Goal: Transaction & Acquisition: Download file/media

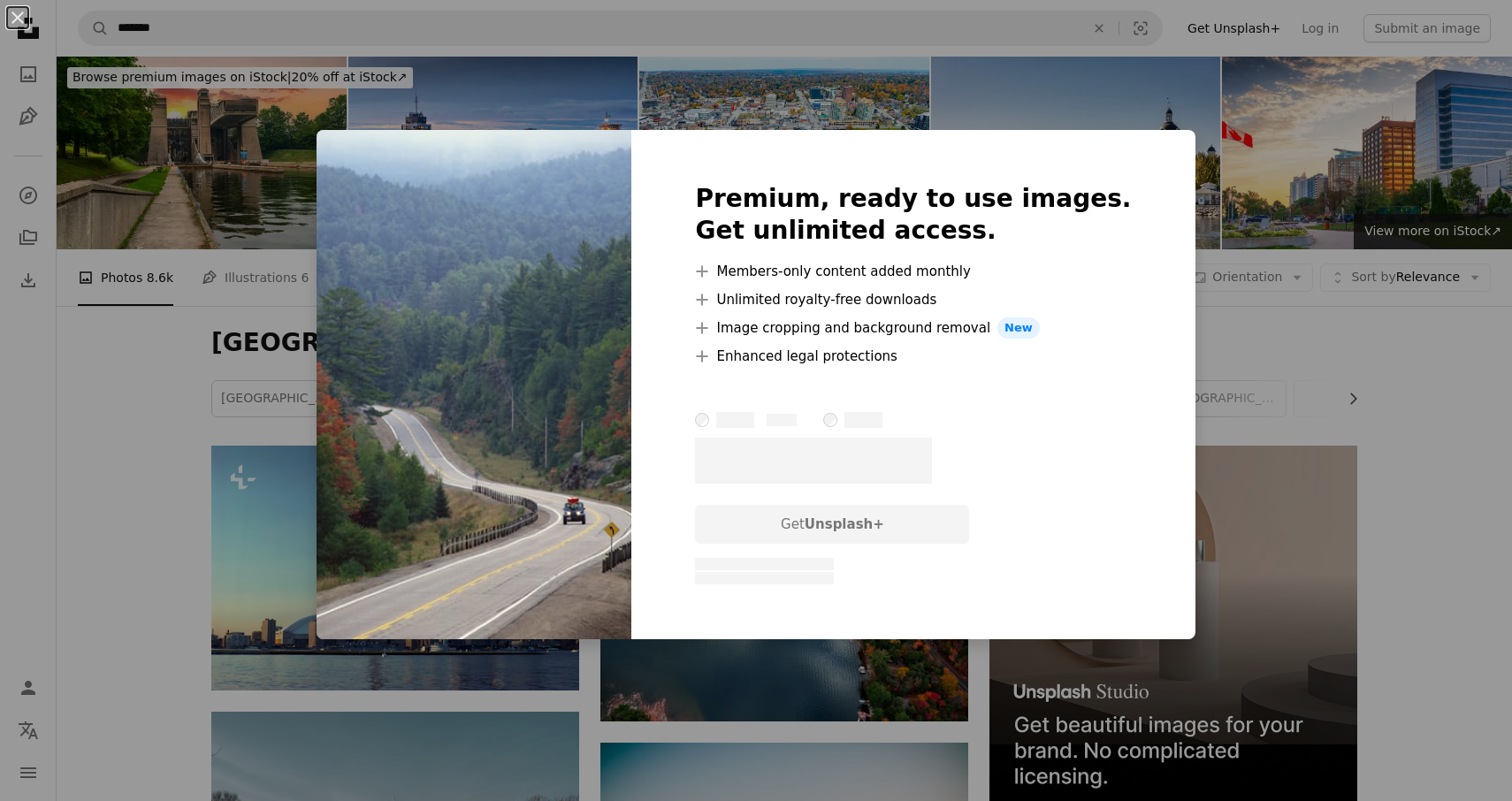
scroll to position [1154, 0]
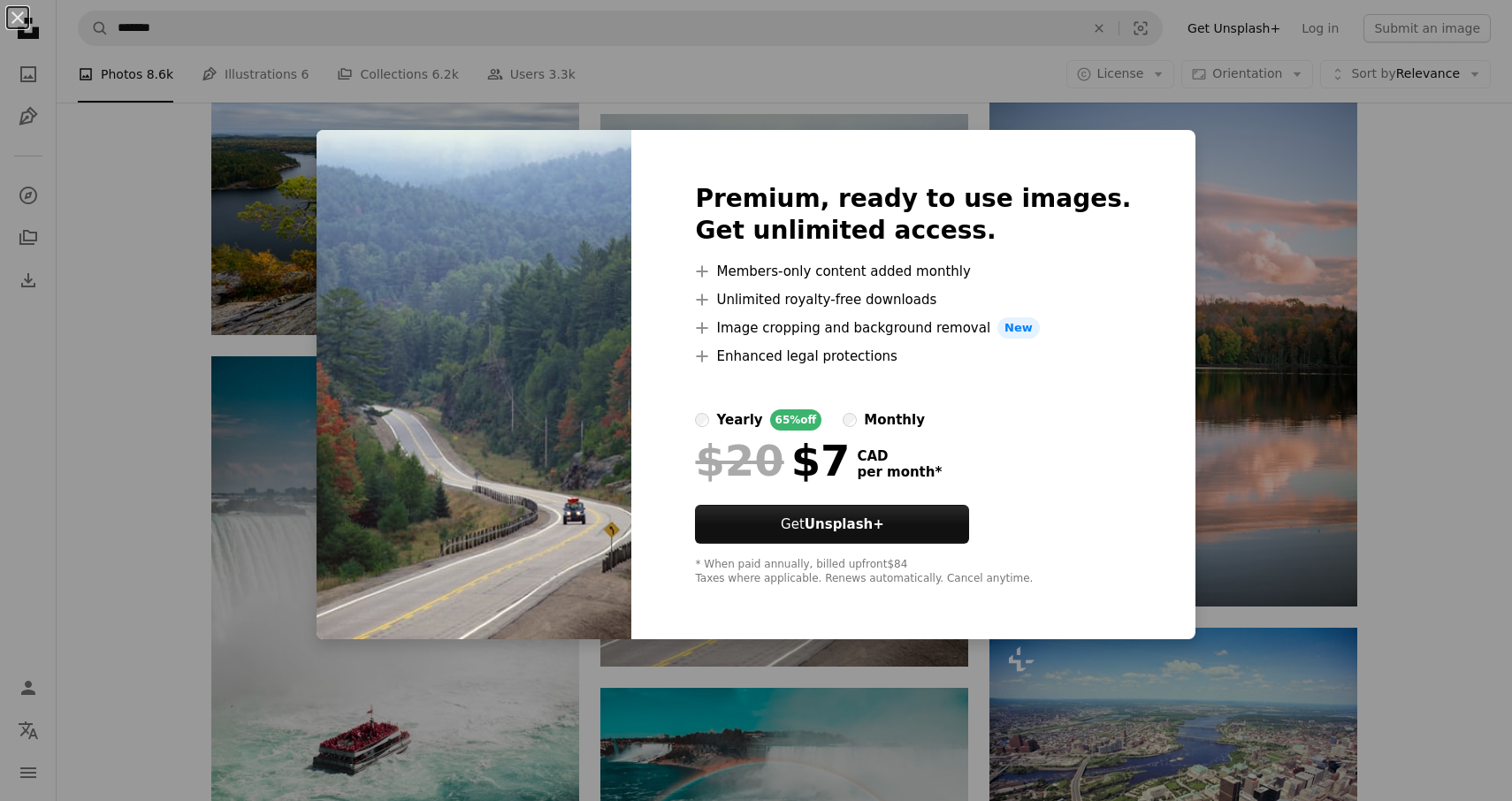
click at [694, 80] on div "An X shape Premium, ready to use images. Get unlimited access. A plus sign Memb…" at bounding box center [756, 400] width 1512 height 801
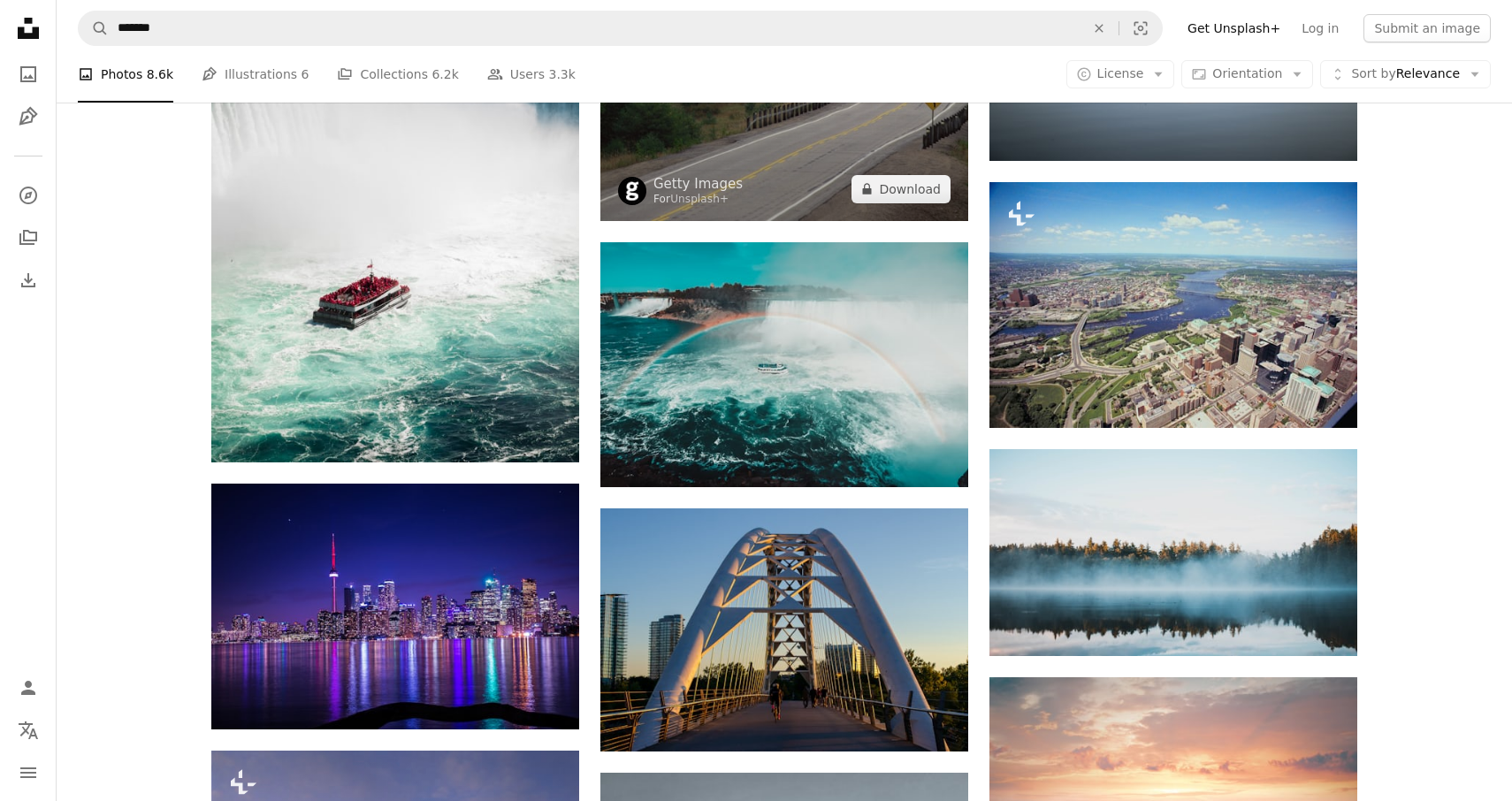
scroll to position [1683, 0]
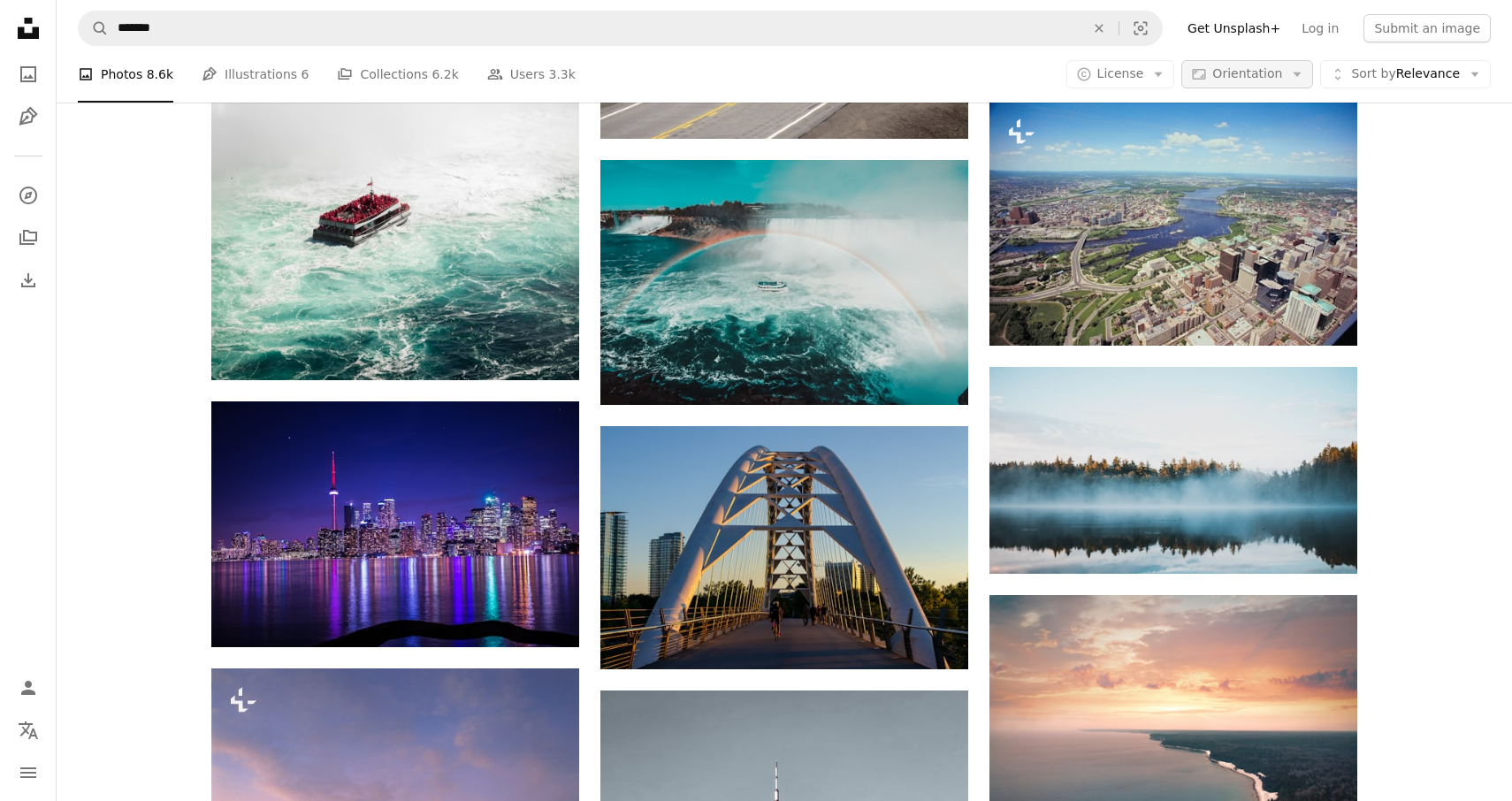
click at [1238, 68] on span "Orientation" at bounding box center [1247, 73] width 70 height 14
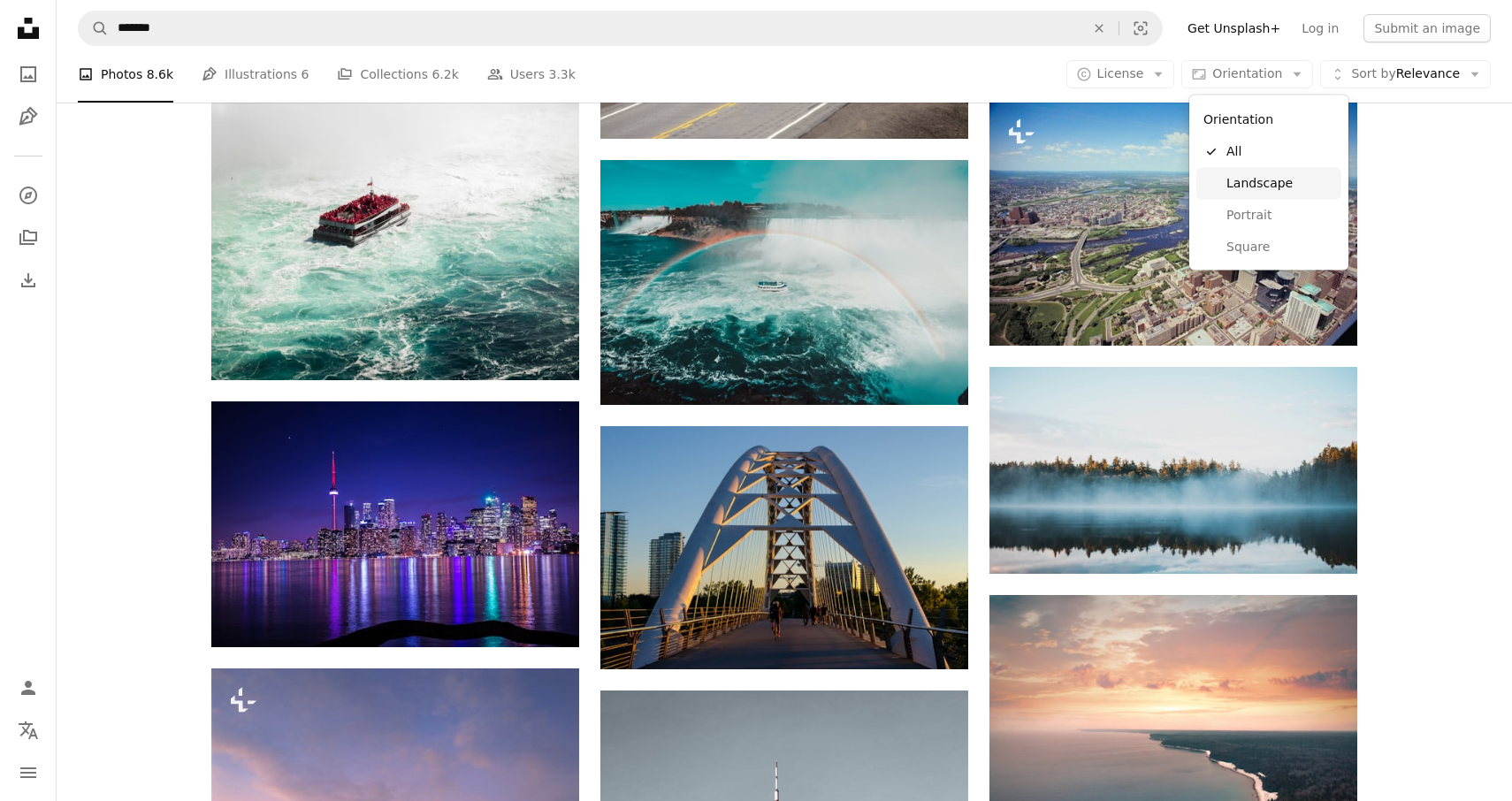
click at [1244, 185] on span "Landscape" at bounding box center [1280, 183] width 108 height 18
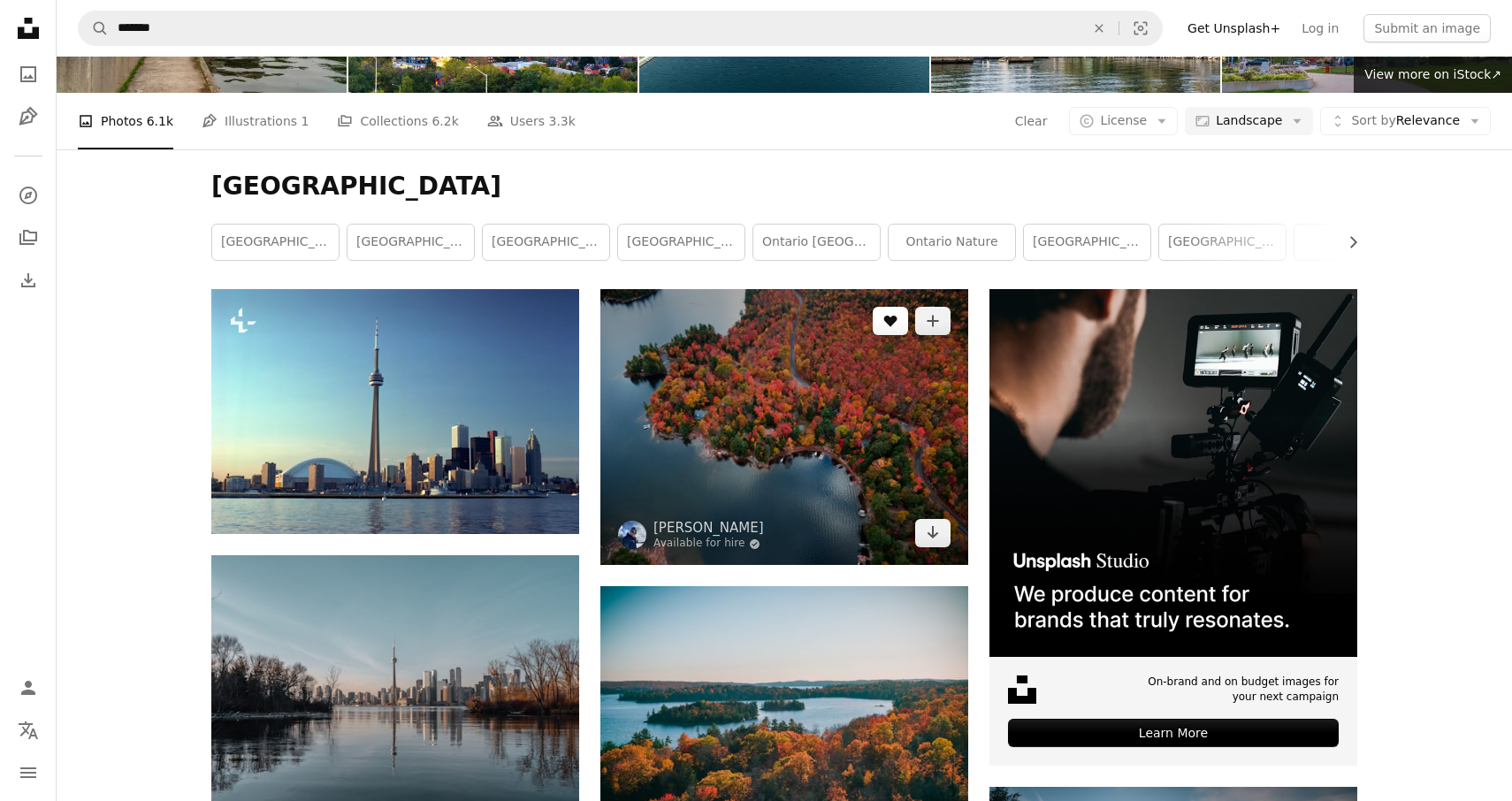
scroll to position [156, 0]
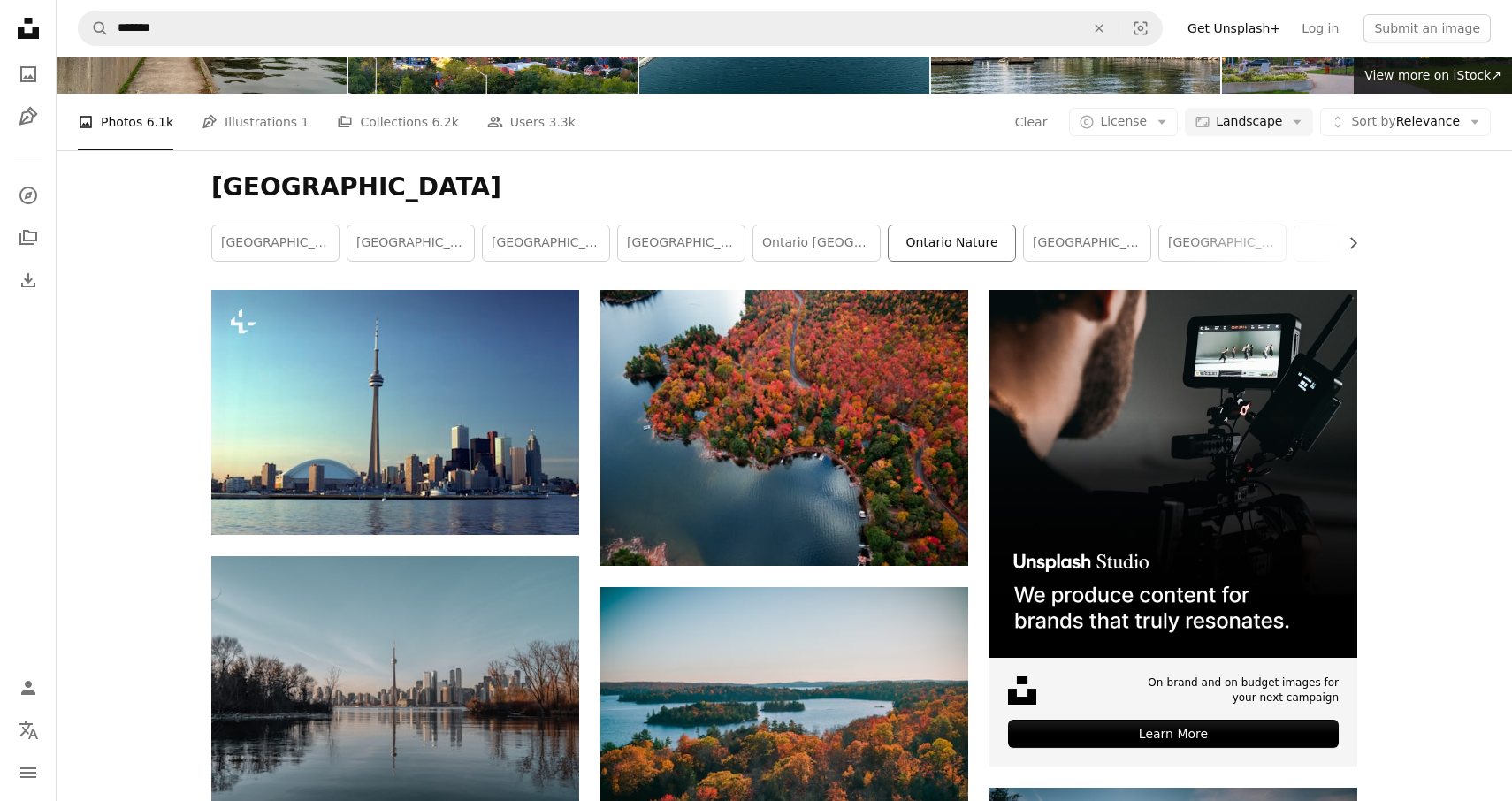
click at [926, 241] on link "ontario nature" at bounding box center [953, 243] width 127 height 35
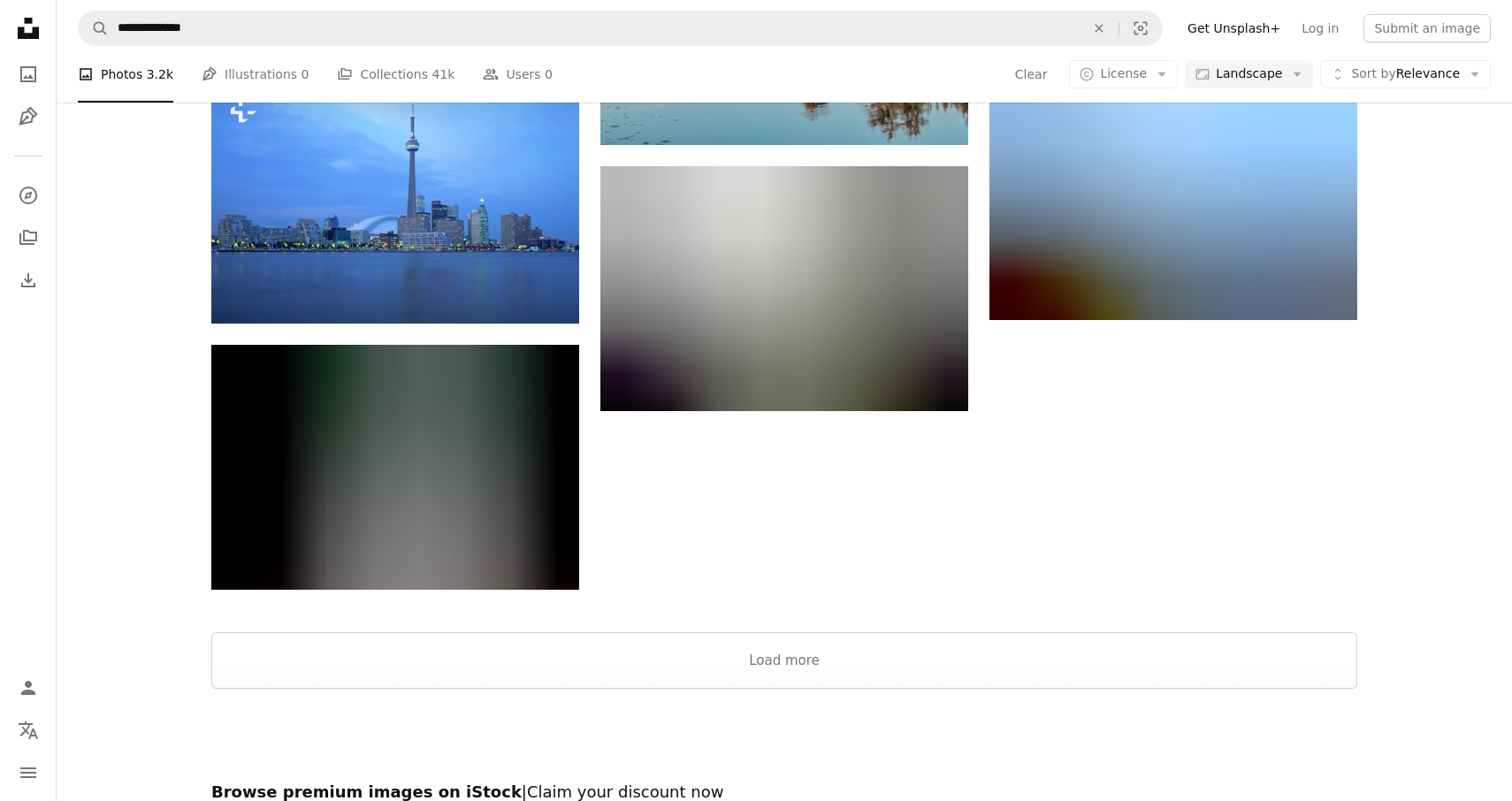
scroll to position [1946, 0]
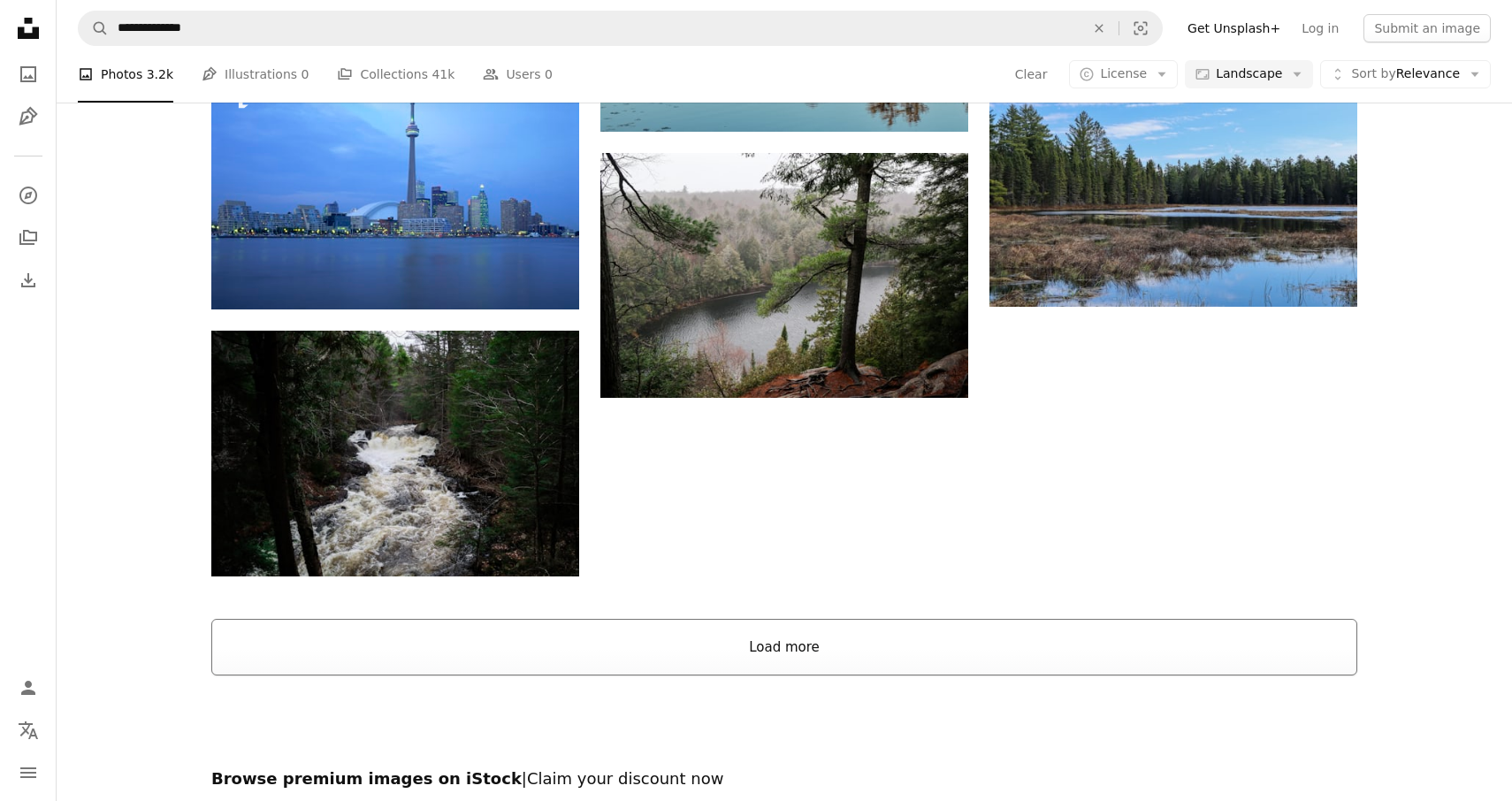
click at [717, 633] on button "Load more" at bounding box center [784, 647] width 1146 height 56
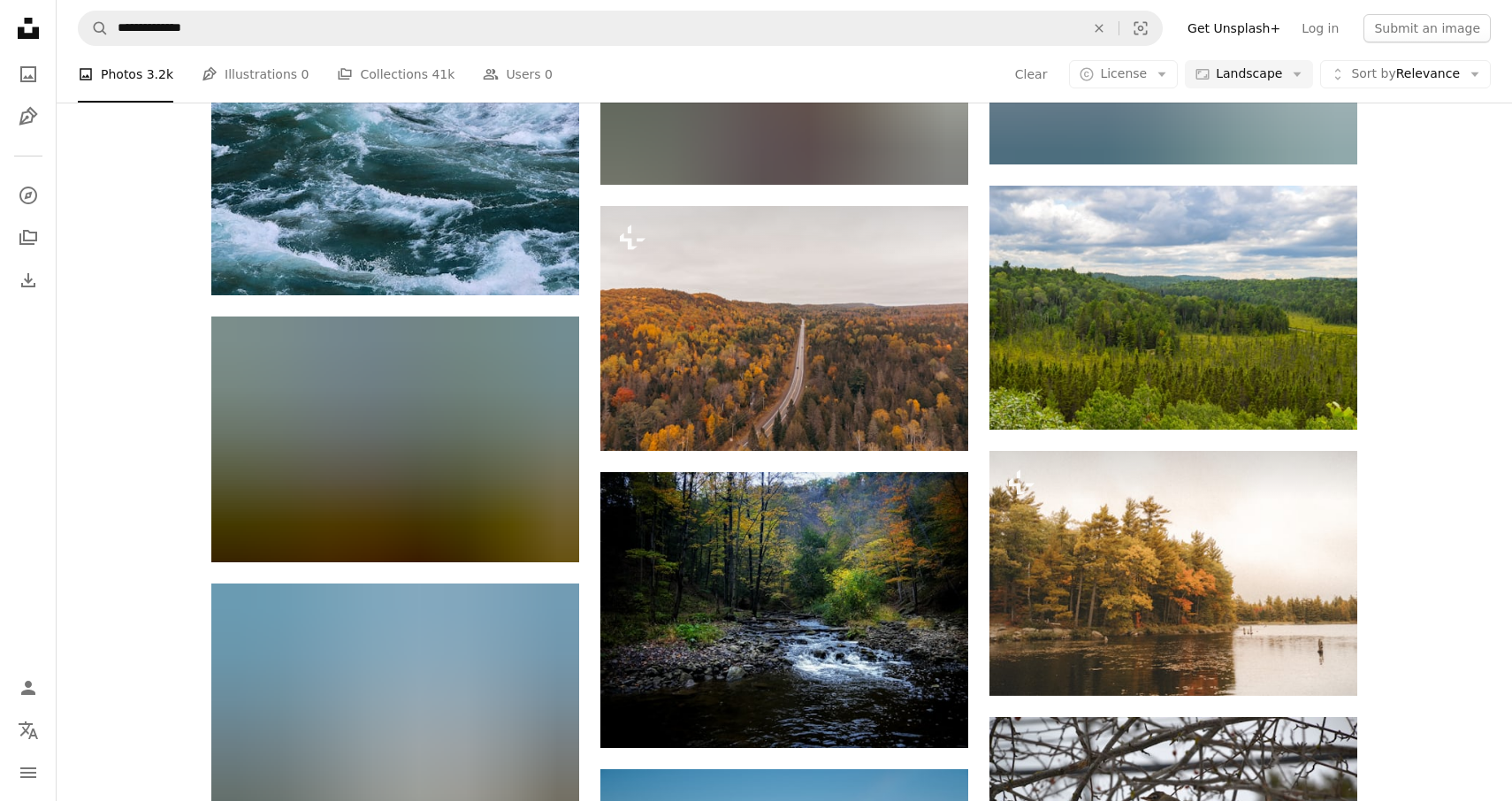
scroll to position [10143, 0]
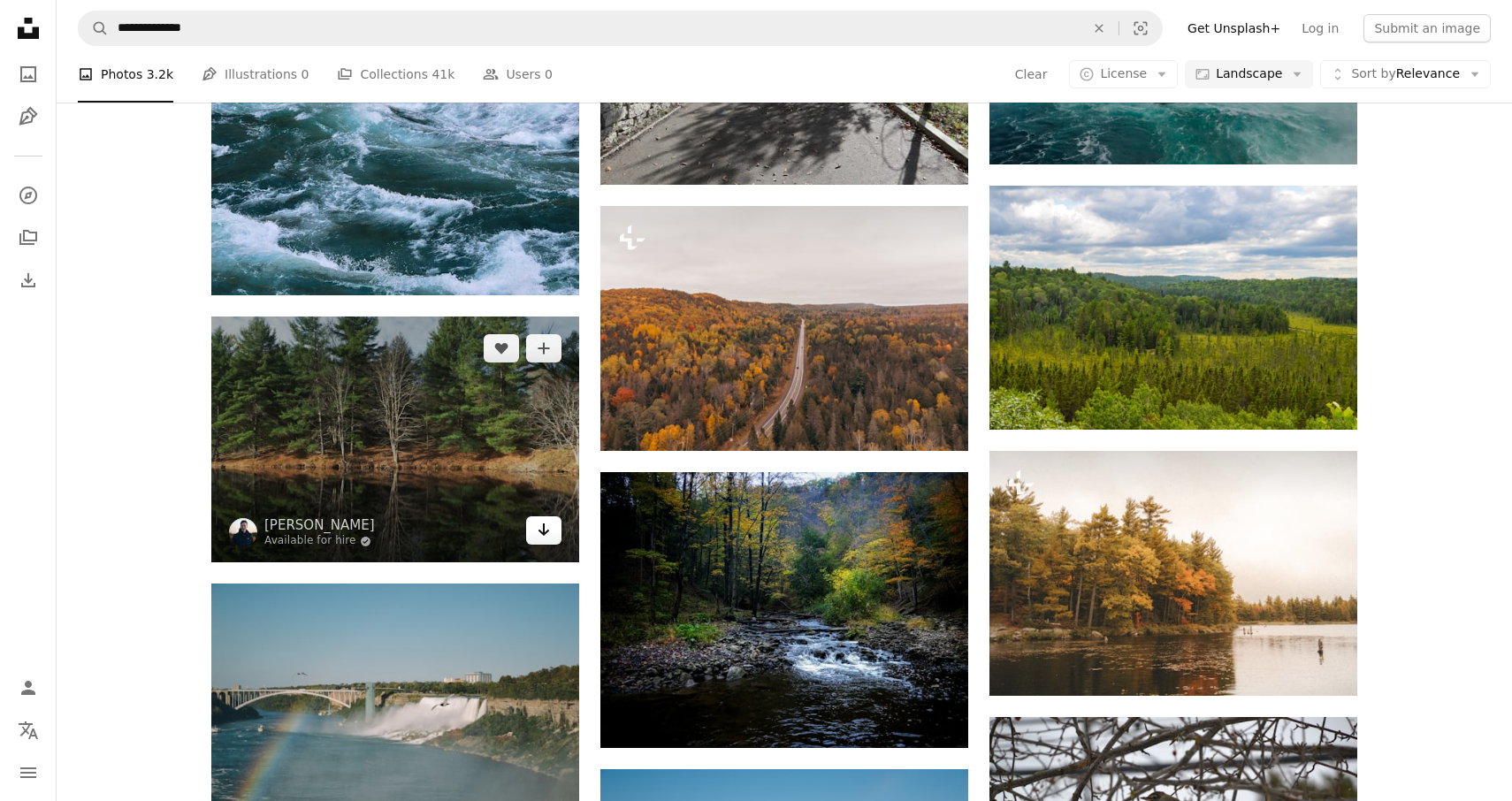
click at [545, 526] on icon "Download" at bounding box center [544, 530] width 12 height 13
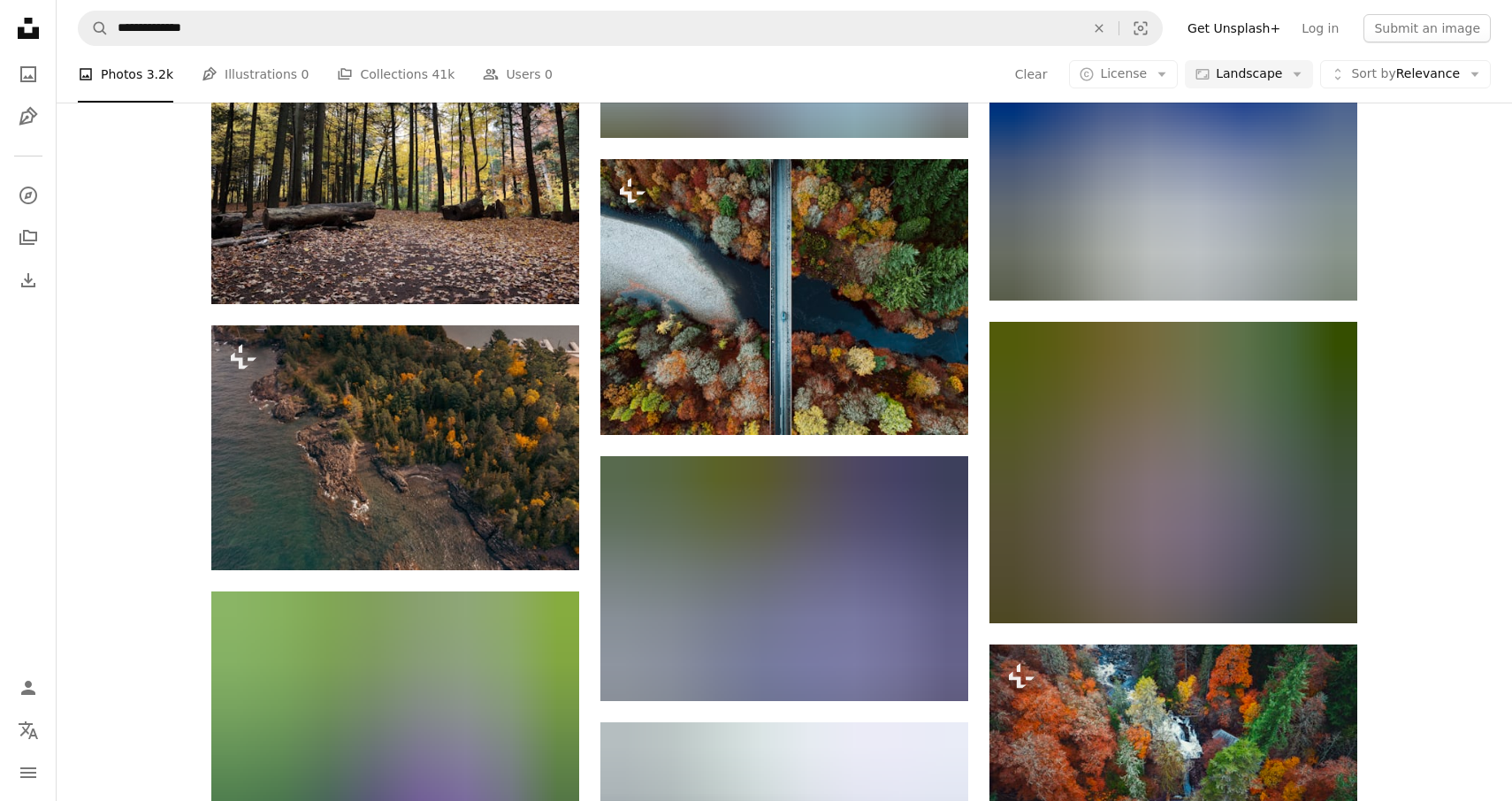
scroll to position [19662, 0]
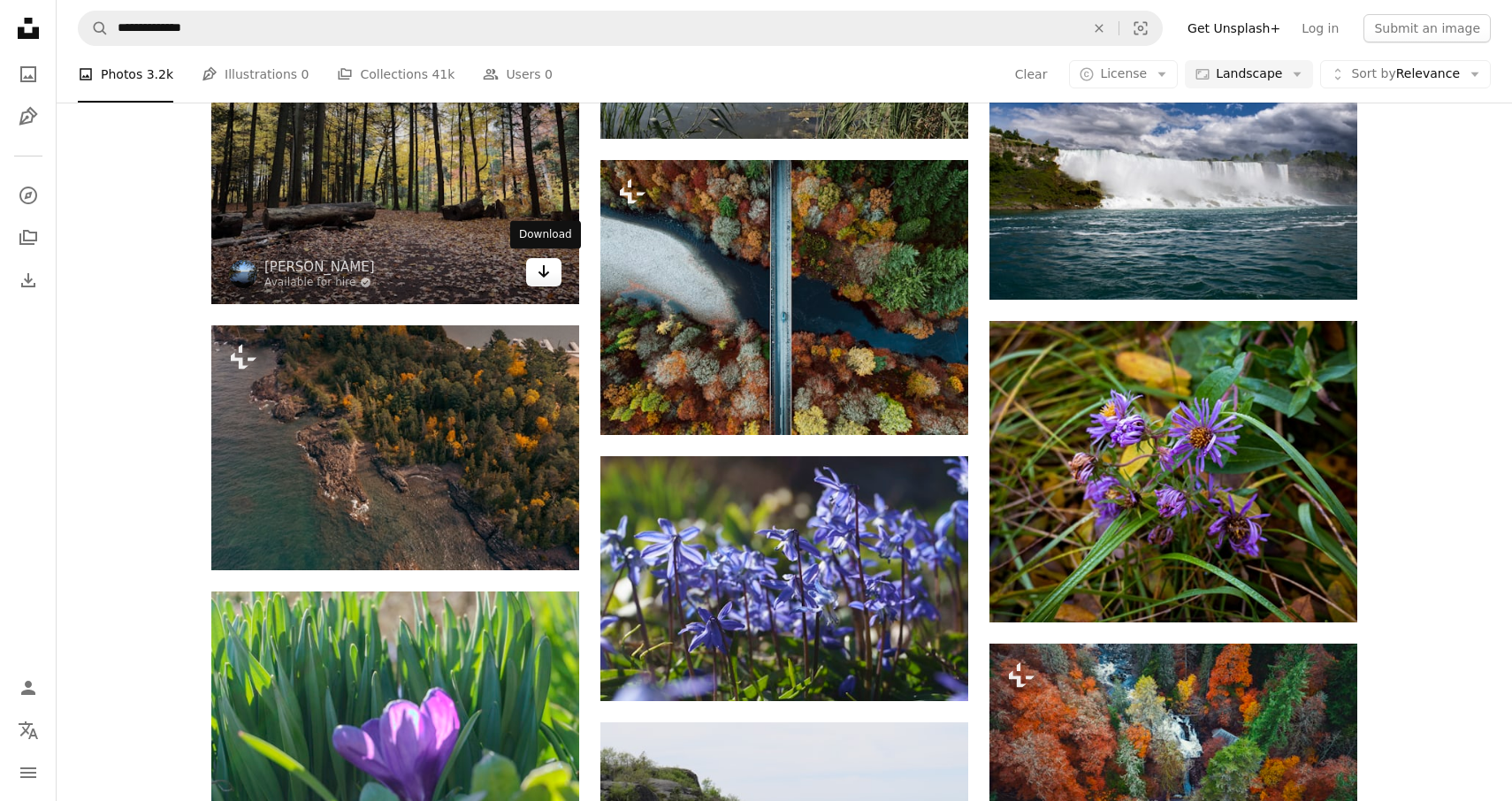
click at [552, 273] on link "Arrow pointing down" at bounding box center [544, 272] width 35 height 28
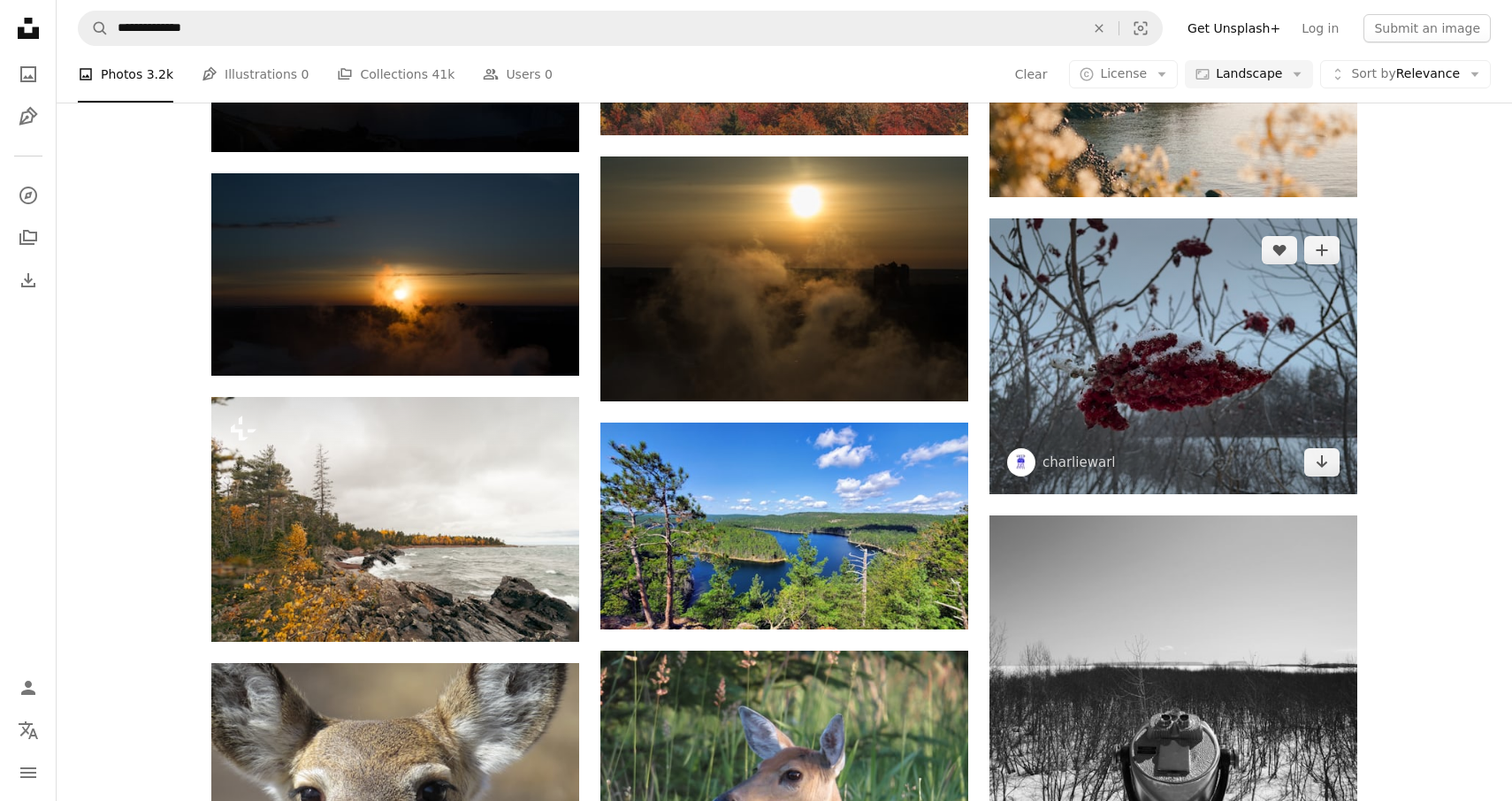
scroll to position [26888, 0]
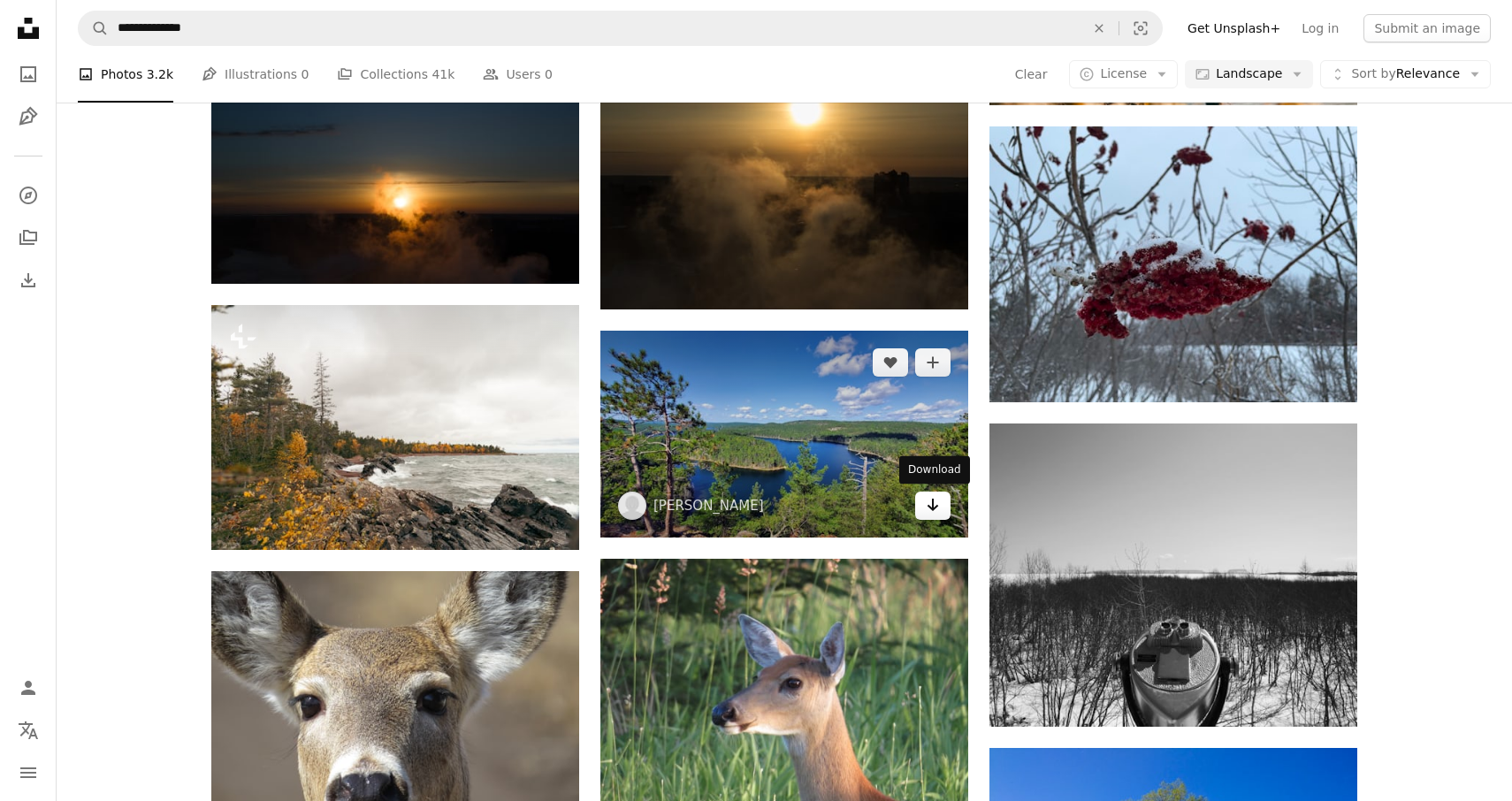
click at [926, 504] on icon "Arrow pointing down" at bounding box center [934, 504] width 15 height 21
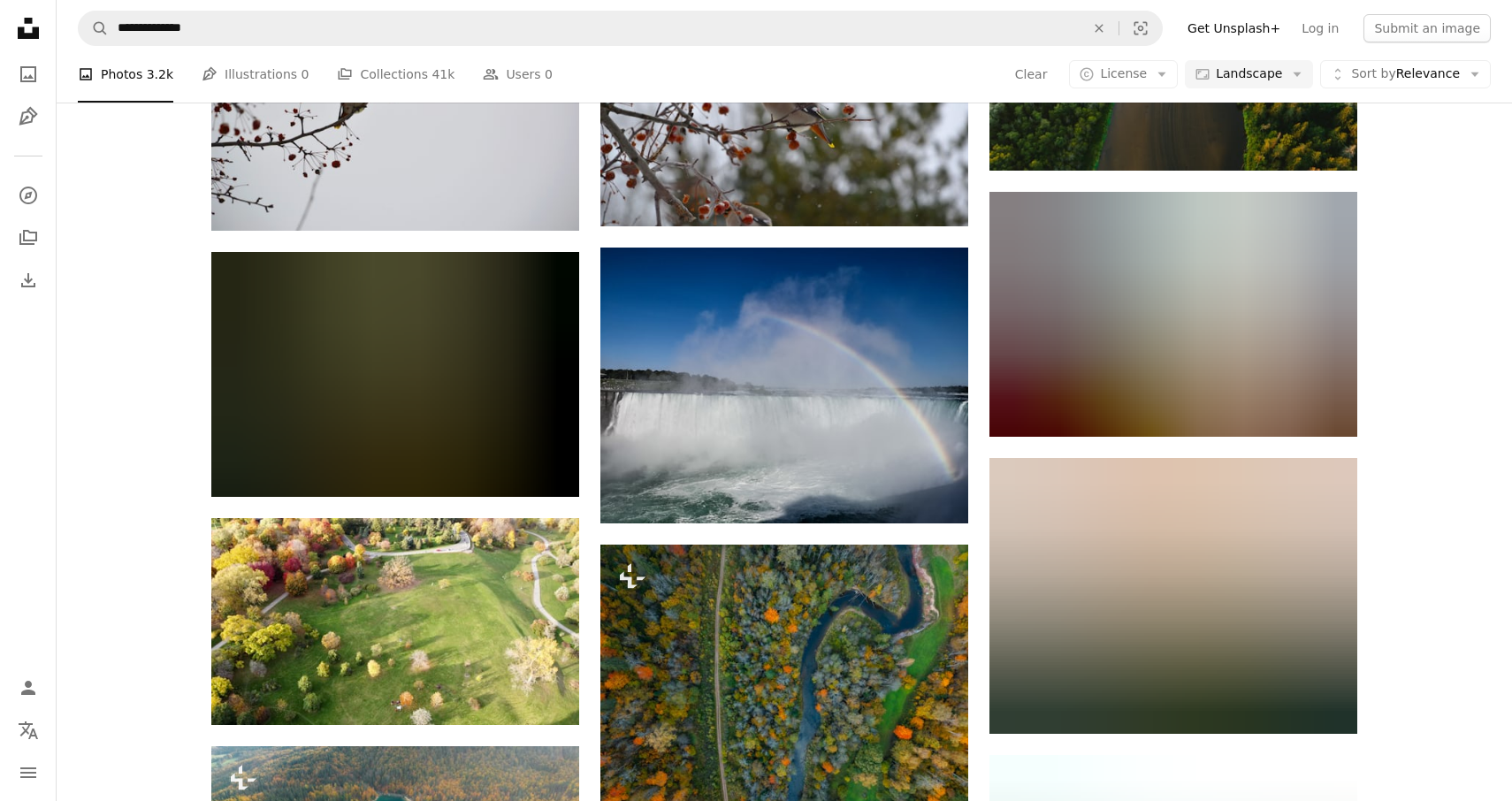
scroll to position [29484, 0]
